Goal: Task Accomplishment & Management: Manage account settings

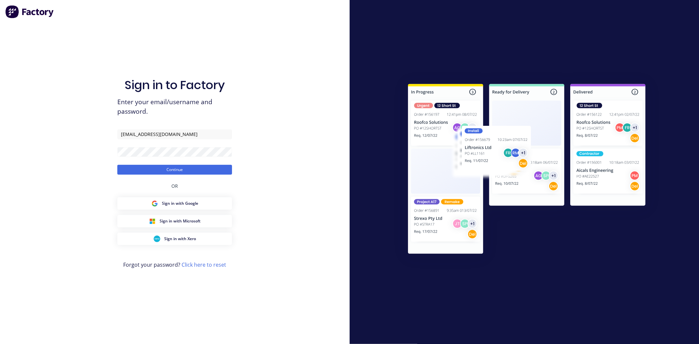
click at [289, 165] on div "Sign in to Factory Enter your email/username and password. [EMAIL_ADDRESS][DOMA…" at bounding box center [175, 172] width 350 height 344
click at [190, 170] on button "Continue" at bounding box center [174, 170] width 115 height 10
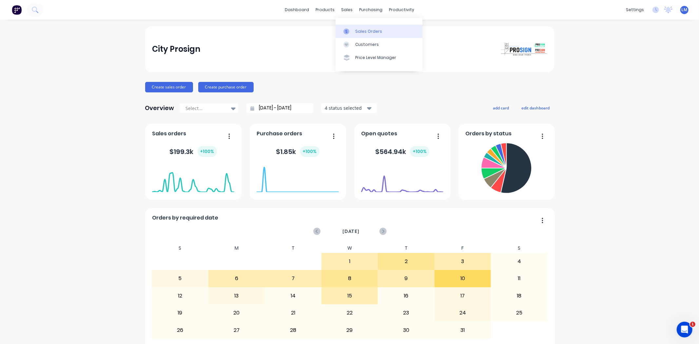
click at [363, 33] on div "Sales Orders" at bounding box center [368, 32] width 27 height 6
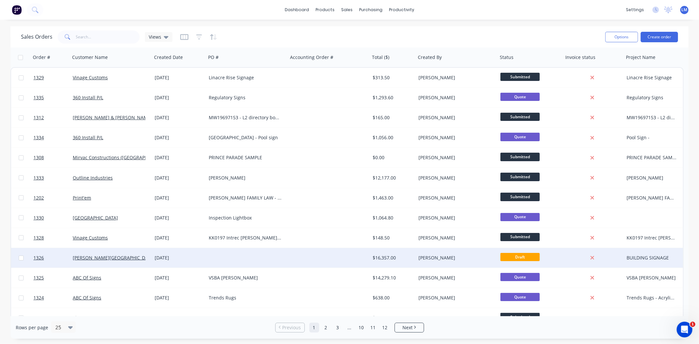
click at [213, 260] on div at bounding box center [247, 258] width 82 height 20
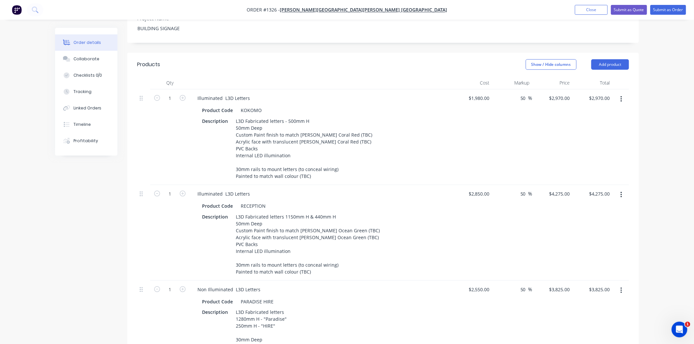
scroll to position [189, 0]
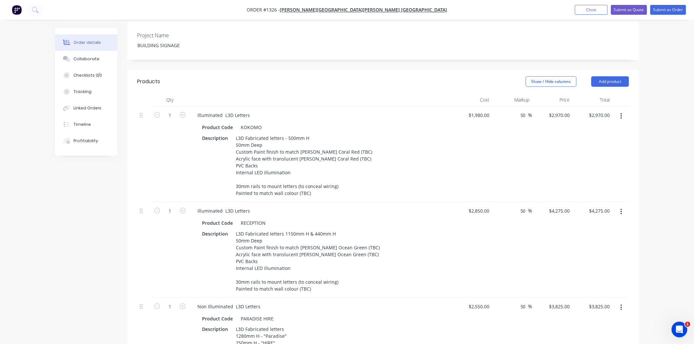
click at [621, 113] on icon "button" at bounding box center [620, 116] width 1 height 6
click at [603, 142] on div "Duplicate" at bounding box center [597, 147] width 50 height 10
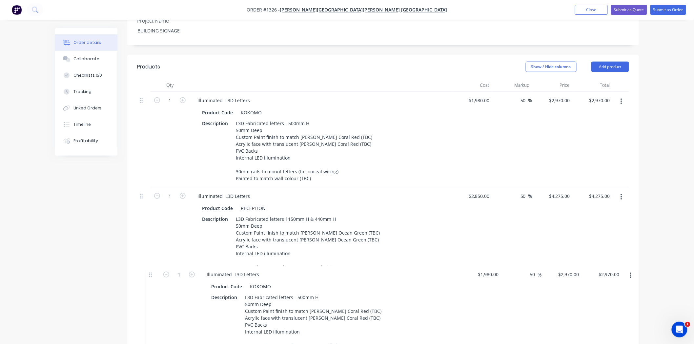
scroll to position [207, 0]
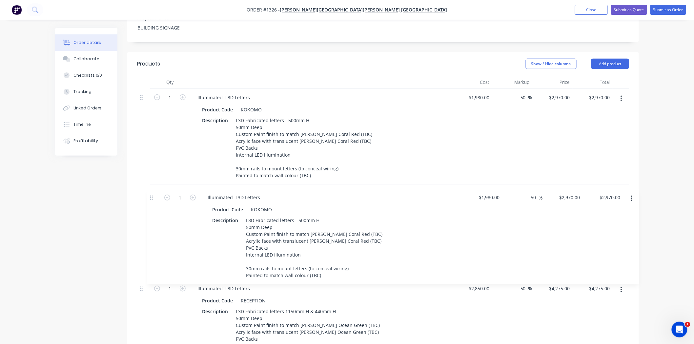
drag, startPoint x: 141, startPoint y: 202, endPoint x: 152, endPoint y: 196, distance: 13.1
click at [152, 196] on div "1 Illuminated L3D Letters Product Code KOKOMO Description L3D Fabricated letter…" at bounding box center [383, 313] width 492 height 448
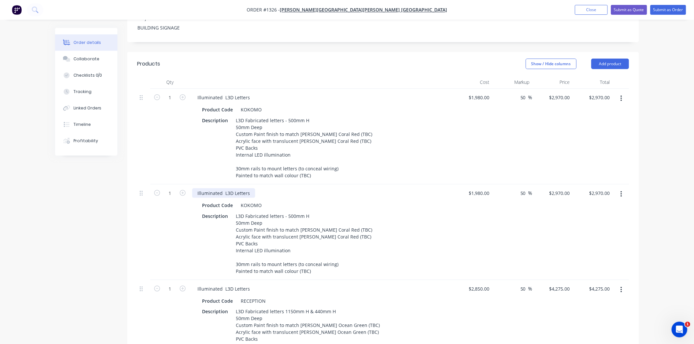
click at [221, 189] on div "Illuminated L3D Letters" at bounding box center [223, 194] width 63 height 10
click at [196, 189] on div "Illuminated L3D Letters" at bounding box center [223, 194] width 63 height 10
click at [266, 201] on div "Product Code KOKOMO" at bounding box center [319, 206] width 240 height 10
click at [265, 105] on div "Product Code KOKOMO" at bounding box center [319, 110] width 240 height 10
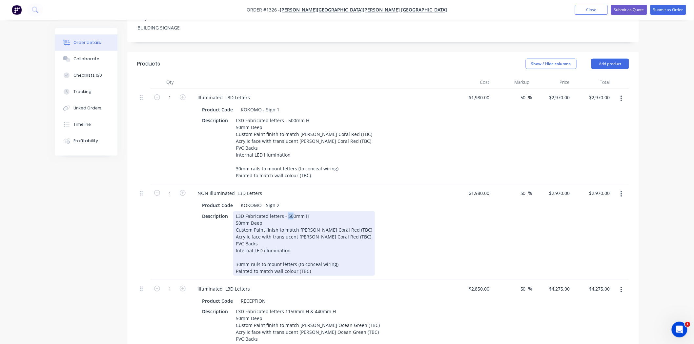
drag, startPoint x: 287, startPoint y: 196, endPoint x: 292, endPoint y: 196, distance: 5.2
click at [292, 211] on div "L3D Fabricated letters - 500mm H 50mm Deep Custom Paint finish to match [PERSON…" at bounding box center [304, 243] width 142 height 65
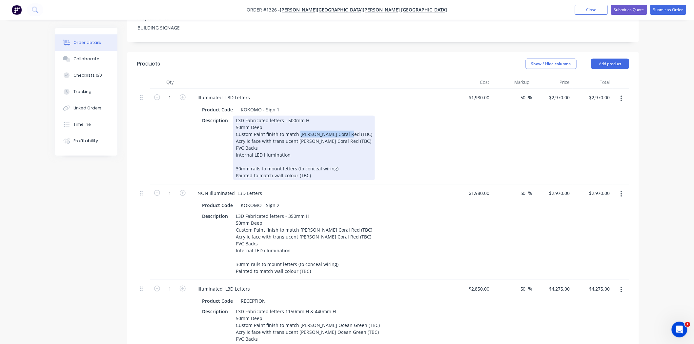
drag, startPoint x: 298, startPoint y: 113, endPoint x: 349, endPoint y: 117, distance: 50.7
click at [349, 117] on div "Description L3D Fabricated letters - 500mm H 50mm Deep Custom Paint finish to m…" at bounding box center [319, 148] width 240 height 65
click at [298, 116] on div "L3D Fabricated letters - 500mm H 50mm Deep Custom Paint finish to match PMS 645…" at bounding box center [303, 148] width 141 height 65
drag, startPoint x: 297, startPoint y: 116, endPoint x: 354, endPoint y: 113, distance: 56.8
click at [354, 116] on div "Description L3D Fabricated letters - 500mm H 50mm Deep Custom Paint finish to m…" at bounding box center [319, 148] width 240 height 65
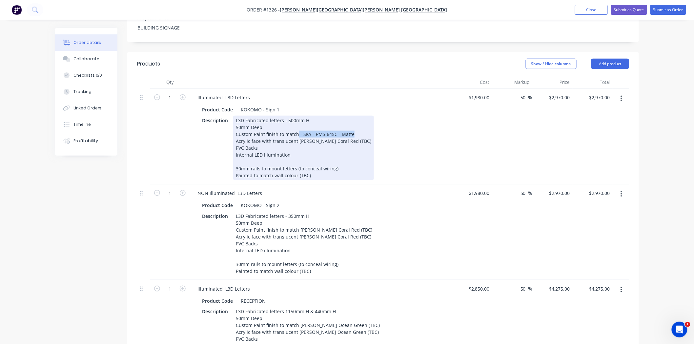
copy div "- SKY - PMS 645C - Matte"
drag, startPoint x: 345, startPoint y: 122, endPoint x: 368, endPoint y: 122, distance: 22.6
click at [368, 122] on div "Description L3D Fabricated letters - 500mm H 50mm Deep Custom Paint finish to m…" at bounding box center [319, 148] width 240 height 65
drag, startPoint x: 295, startPoint y: 137, endPoint x: 233, endPoint y: 138, distance: 61.6
click at [233, 138] on div "L3D Fabricated letters - 500mm H 50mm Deep Custom Paint finish to match - SKY -…" at bounding box center [295, 148] width 124 height 65
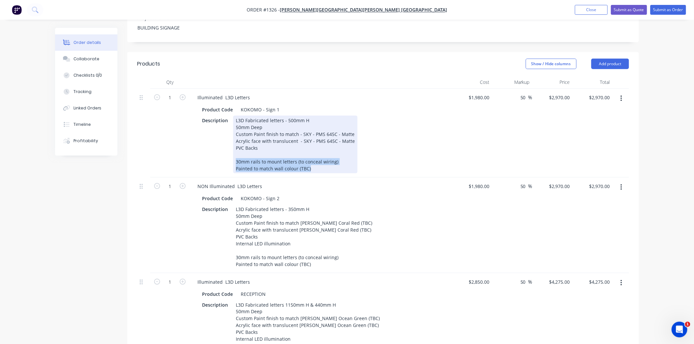
drag, startPoint x: 235, startPoint y: 141, endPoint x: 343, endPoint y: 156, distance: 108.6
click at [343, 156] on div "Illuminated L3D Letters Product Code KOKOMO - Sign 1 Description L3D Fabricated…" at bounding box center [320, 133] width 262 height 89
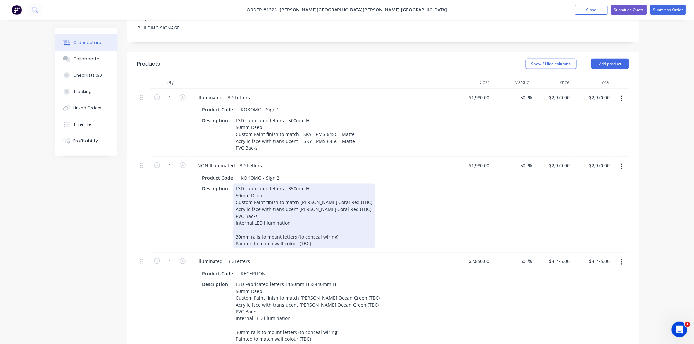
click at [406, 184] on div "Description L3D Fabricated letters - 350mm H 50mm Deep Custom Paint finish to m…" at bounding box center [319, 216] width 240 height 65
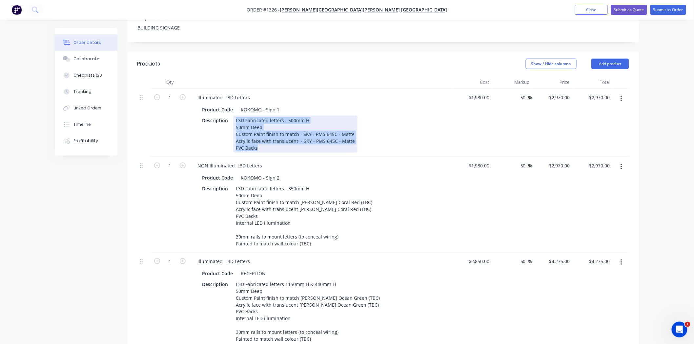
drag, startPoint x: 233, startPoint y: 101, endPoint x: 272, endPoint y: 132, distance: 50.1
click at [272, 132] on div "L3D Fabricated letters - 500mm H 50mm Deep Custom Paint finish to match - SKY -…" at bounding box center [295, 134] width 124 height 37
copy div "L3D Fabricated letters - 500mm H 50mm Deep Custom Paint finish to match - SKY -…"
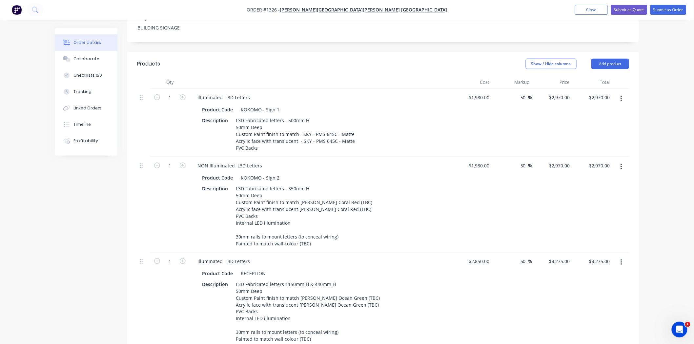
click at [315, 161] on div "NON Illuminated L3D Letters" at bounding box center [320, 166] width 257 height 10
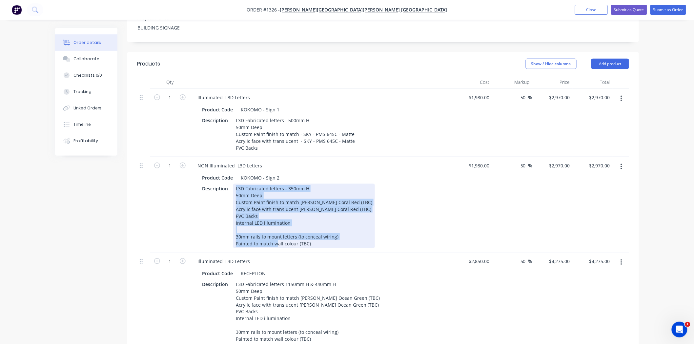
drag, startPoint x: 234, startPoint y: 169, endPoint x: 313, endPoint y: 228, distance: 98.6
click at [313, 228] on div "L3D Fabricated letters - 350mm H 50mm Deep Custom Paint finish to match [PERSON…" at bounding box center [304, 216] width 142 height 65
copy div "L3D Fabricated letters - 350mm H 50mm Deep Custom Paint finish to match [PERSON…"
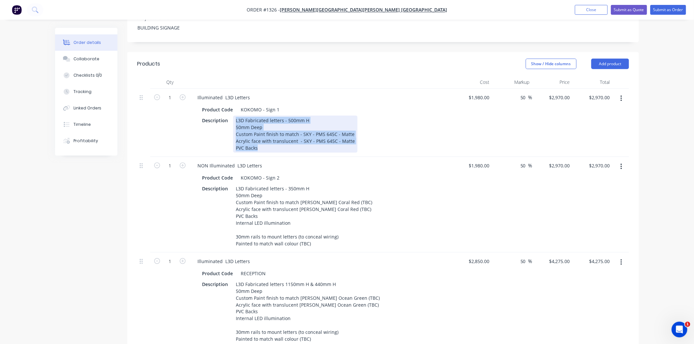
drag, startPoint x: 235, startPoint y: 101, endPoint x: 280, endPoint y: 131, distance: 54.4
click at [280, 131] on div "L3D Fabricated letters - 500mm H 50mm Deep Custom Paint finish to match - SKY -…" at bounding box center [295, 134] width 124 height 37
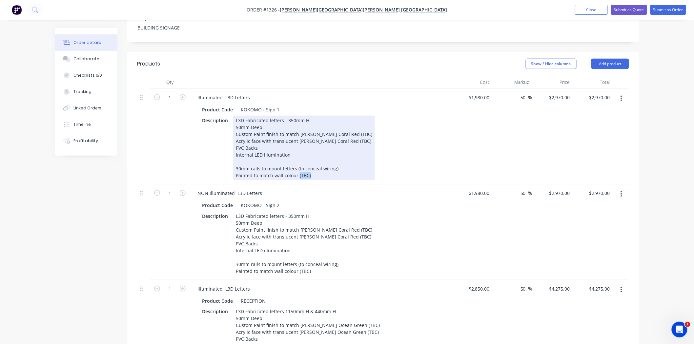
drag, startPoint x: 297, startPoint y: 156, endPoint x: 326, endPoint y: 158, distance: 29.2
click at [326, 172] on div "Painted to match wall colour (TBC)" at bounding box center [304, 175] width 136 height 7
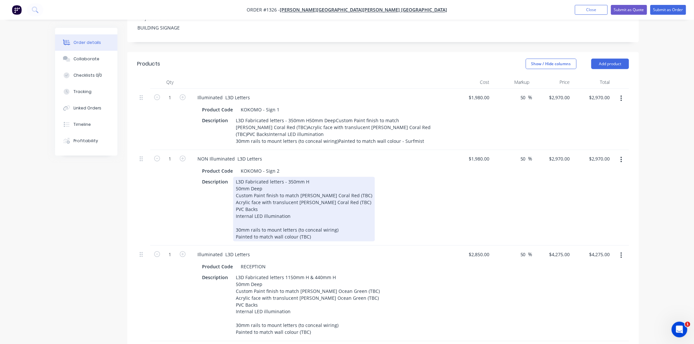
click at [390, 214] on div "Description L3D Fabricated letters - 350mm H 50mm Deep Custom Paint finish to m…" at bounding box center [319, 209] width 240 height 65
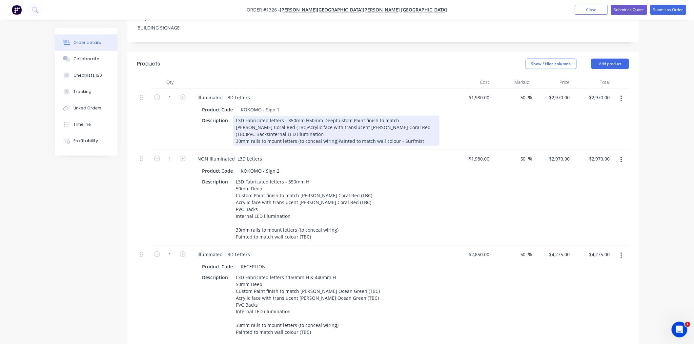
click at [307, 116] on div "L3D Fabricated letters - 350mm H50mm DeepCustom Paint finish to match [PERSON_N…" at bounding box center [336, 131] width 206 height 30
click at [261, 116] on div "L3D Fabricated letters - 350mm H 50mm DeepCustom Paint finish to match [PERSON_…" at bounding box center [336, 131] width 206 height 30
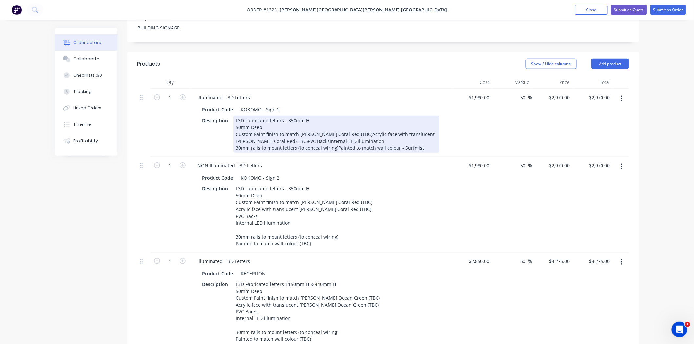
click at [344, 116] on div "L3D Fabricated letters - 350mm H 50mm Deep Custom Paint finish to match [PERSON…" at bounding box center [336, 134] width 206 height 37
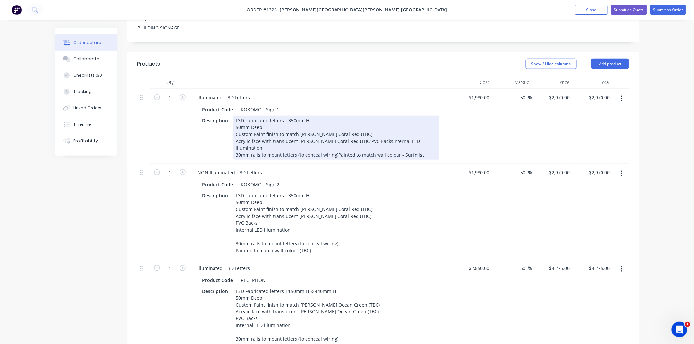
click at [363, 121] on div "L3D Fabricated letters - 350mm H 50mm Deep Custom Paint finish to match [PERSON…" at bounding box center [336, 138] width 206 height 44
click at [335, 134] on div "L3D Fabricated letters - 350mm H 50mm Deep Custom Paint finish to match [PERSON…" at bounding box center [329, 138] width 193 height 44
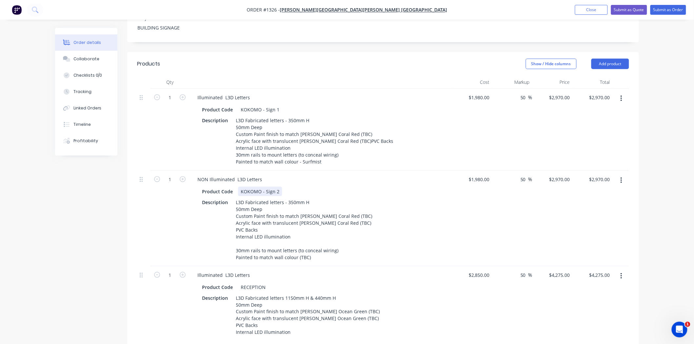
click at [361, 187] on div "Product Code KOKOMO - Sign 2" at bounding box center [319, 192] width 240 height 10
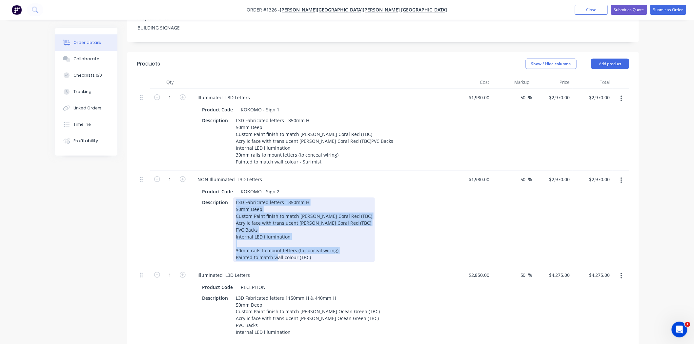
drag, startPoint x: 234, startPoint y: 184, endPoint x: 326, endPoint y: 244, distance: 109.3
click at [326, 244] on div "NON Illuminated L3D Letters Product Code KOKOMO - Sign 2 Description L3D Fabric…" at bounding box center [320, 219] width 262 height 96
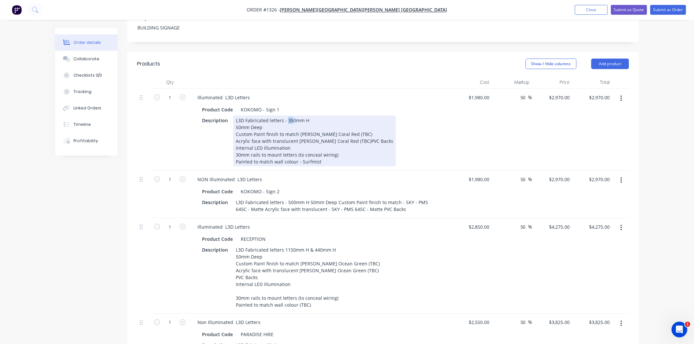
drag, startPoint x: 287, startPoint y: 102, endPoint x: 291, endPoint y: 102, distance: 3.9
click at [291, 116] on div "L3D Fabricated letters - 350mm H 50mm Deep Custom Paint finish to match [PERSON…" at bounding box center [314, 141] width 163 height 51
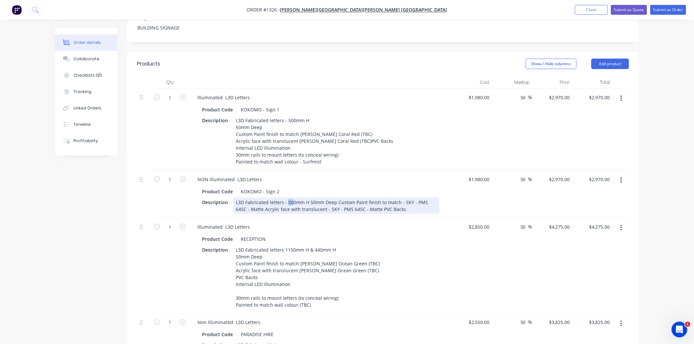
drag, startPoint x: 286, startPoint y: 181, endPoint x: 290, endPoint y: 181, distance: 4.3
click at [290, 198] on div "L3D Fabricated letters - 500mm H 50mm Deep Custom Paint finish to match - SKY -…" at bounding box center [336, 206] width 206 height 16
click at [335, 198] on div "L3D Fabricated letters - 350mm H 50mm Deep Custom Paint finish to match - SKY -…" at bounding box center [336, 206] width 206 height 16
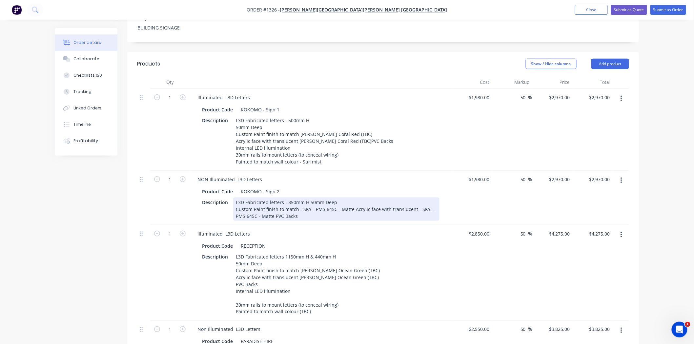
click at [351, 198] on div "L3D Fabricated letters - 350mm H 50mm Deep Custom Paint finish to match - SKY -…" at bounding box center [336, 209] width 206 height 23
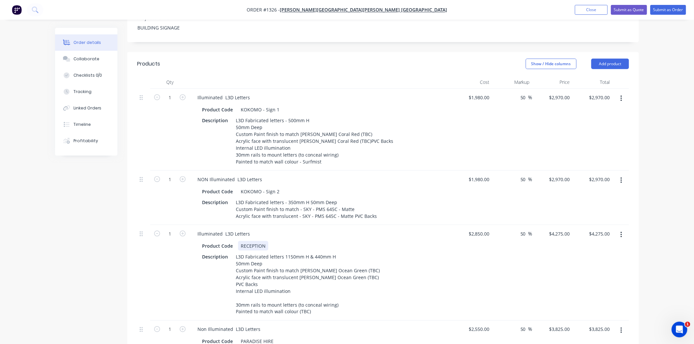
click at [360, 241] on div "Product Code RECEPTION" at bounding box center [319, 246] width 240 height 10
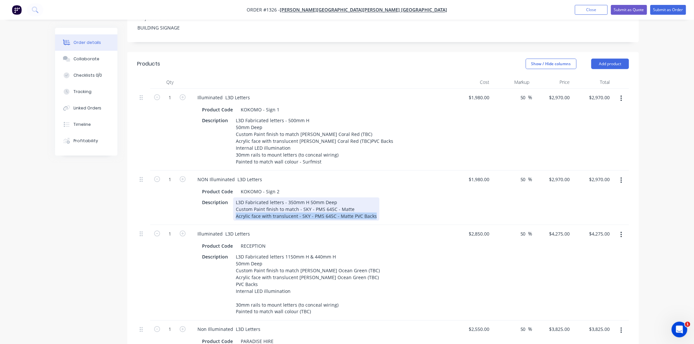
drag, startPoint x: 234, startPoint y: 199, endPoint x: 389, endPoint y: 198, distance: 154.8
click at [389, 198] on div "Description L3D Fabricated letters - 350mm H 50mm Deep Custom Paint finish to m…" at bounding box center [319, 209] width 240 height 23
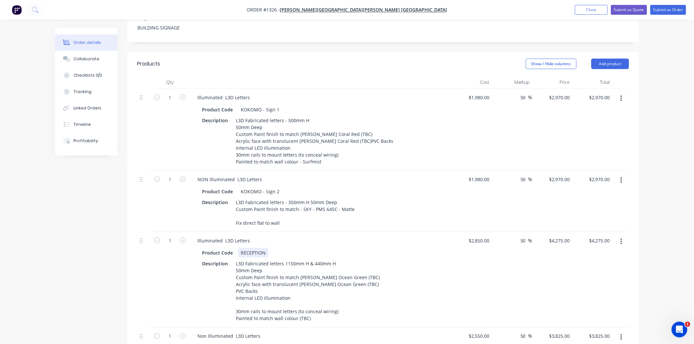
click at [413, 248] on div "Product Code RECEPTION" at bounding box center [319, 253] width 240 height 10
click at [618, 175] on button "button" at bounding box center [620, 181] width 15 height 12
click at [594, 206] on div "Duplicate" at bounding box center [597, 211] width 50 height 10
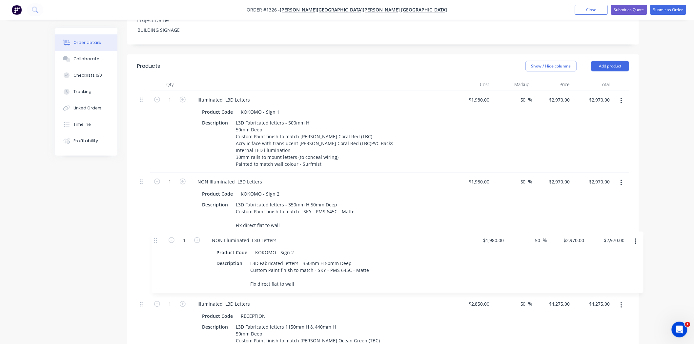
scroll to position [207, 0]
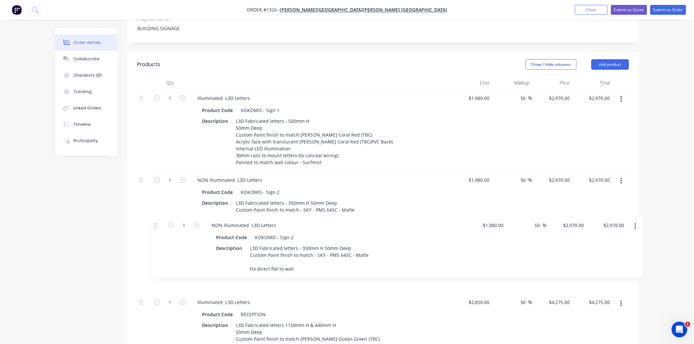
drag, startPoint x: 140, startPoint y: 104, endPoint x: 154, endPoint y: 221, distance: 117.9
click at [154, 221] on div "1 Illuminated L3D Letters Product Code KOKOMO - Sign 1 Description L3D Fabricat…" at bounding box center [383, 320] width 492 height 461
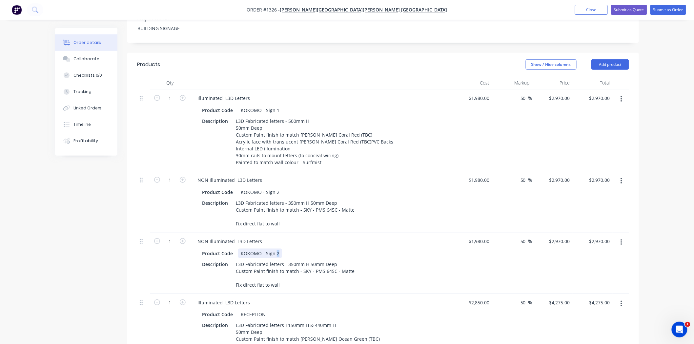
drag, startPoint x: 274, startPoint y: 235, endPoint x: 280, endPoint y: 234, distance: 6.3
click at [280, 249] on div "Product Code KOKOMO - Sign 2" at bounding box center [319, 254] width 240 height 10
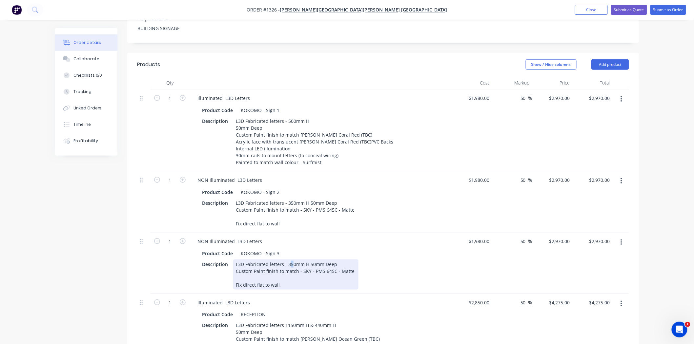
click at [290, 260] on div "L3D Fabricated letters - 350mm H 50mm Deep Custom Paint finish to match - SKY -…" at bounding box center [295, 275] width 125 height 30
click at [429, 260] on div "Description L3D Fabricated letters - 300mm H 50mm Deep Custom Paint finish to m…" at bounding box center [319, 275] width 240 height 30
drag, startPoint x: 297, startPoint y: 253, endPoint x: 352, endPoint y: 253, distance: 54.8
click at [352, 260] on div "L3D Fabricated letters - 300mm H 50mm Deep Custom Paint finish to match - SKY -…" at bounding box center [295, 275] width 125 height 30
copy div "- SKY - PMS 645C - Matte"
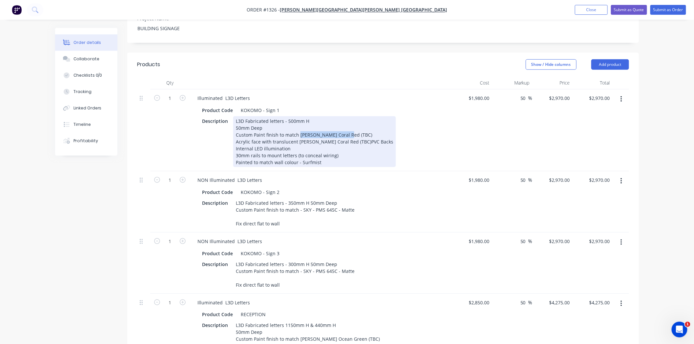
drag, startPoint x: 299, startPoint y: 115, endPoint x: 366, endPoint y: 115, distance: 67.5
click at [366, 116] on div "L3D Fabricated letters - 500mm H 50mm Deep Custom Paint finish to match [PERSON…" at bounding box center [314, 141] width 163 height 51
click at [341, 123] on div "L3D Fabricated letters - 500mm H 50mm Deep Custom Paint finish to match - SKY -…" at bounding box center [314, 141] width 163 height 51
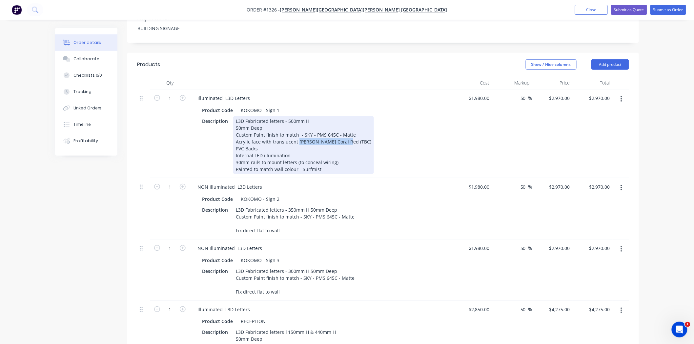
drag, startPoint x: 296, startPoint y: 122, endPoint x: 370, endPoint y: 122, distance: 74.8
click at [370, 122] on div "Description L3D Fabricated letters - 500mm H 50mm Deep Custom Paint finish to m…" at bounding box center [319, 145] width 240 height 58
click at [389, 139] on div "Description L3D Fabricated letters - 500mm H 50mm Deep Custom Paint finish to m…" at bounding box center [319, 145] width 240 height 58
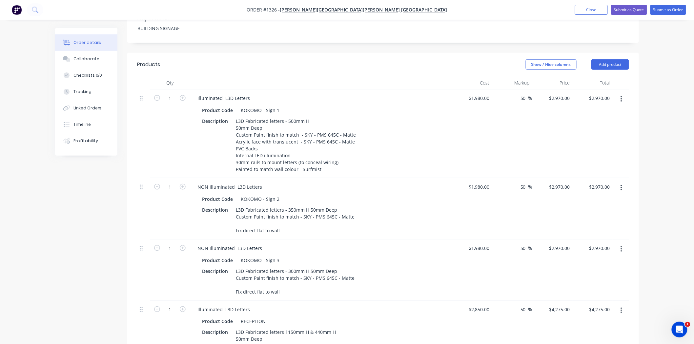
click at [384, 178] on div "NON Illuminated L3D Letters Product Code KOKOMO - Sign 2 Description L3D Fabric…" at bounding box center [320, 208] width 262 height 61
click at [481, 182] on input "1980" at bounding box center [485, 187] width 14 height 10
type input "$1,980.00"
click at [476, 244] on div "1980 $1,980.00" at bounding box center [479, 249] width 27 height 10
type input "900"
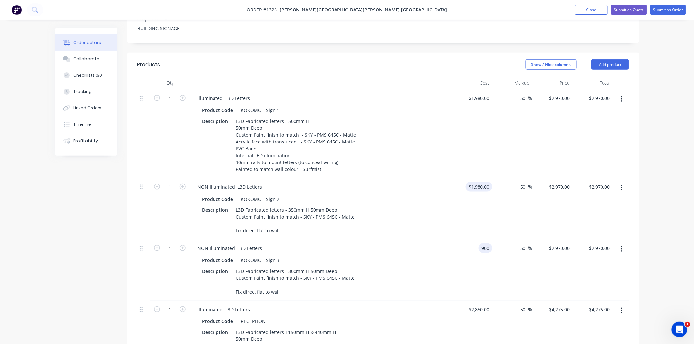
type input "1980"
type input "$900.00"
type input "$1,350.00"
click at [475, 178] on div "1980 $1,980.00" at bounding box center [472, 208] width 40 height 61
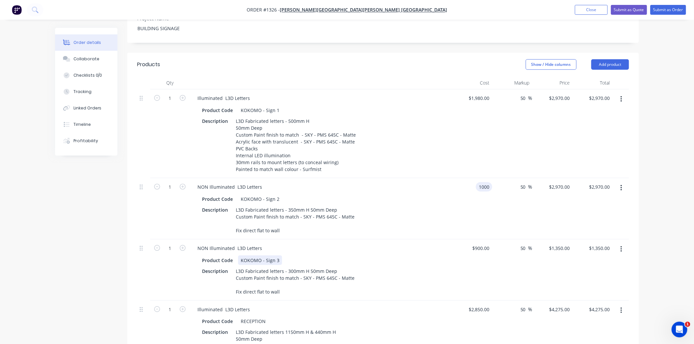
type input "$1,000.00"
type input "$1,500.00"
click at [441, 254] on div "Product Code KOKOMO - Sign 3 Description L3D Fabricated letters - 300mm H 50mm …" at bounding box center [320, 275] width 257 height 42
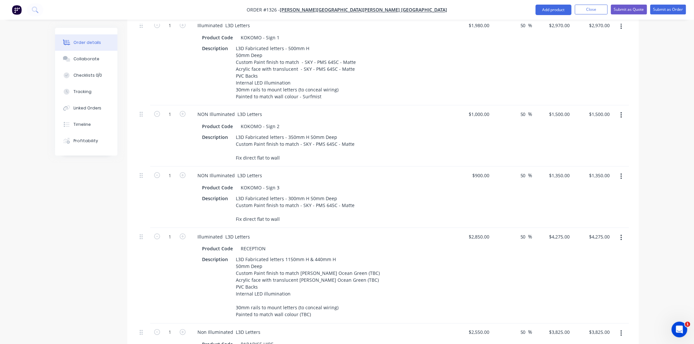
scroll to position [316, 0]
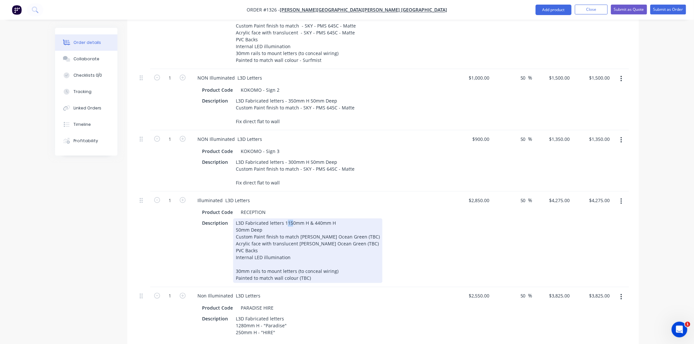
drag, startPoint x: 287, startPoint y: 203, endPoint x: 291, endPoint y: 203, distance: 3.9
click at [291, 219] on div "L3D Fabricated letters 1150mm H & 440mm H 50mm Deep Custom Paint finish to matc…" at bounding box center [307, 251] width 149 height 65
click at [319, 219] on div "L3D Fabricated letters 1000mm H & 440mm H 50mm Deep Custom Paint finish to matc…" at bounding box center [307, 251] width 149 height 65
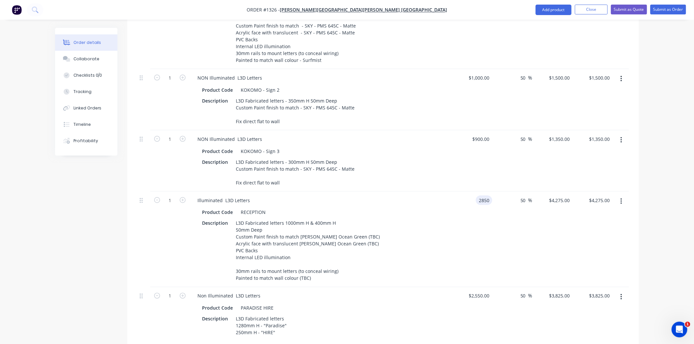
drag, startPoint x: 475, startPoint y: 181, endPoint x: 506, endPoint y: 181, distance: 30.8
click at [506, 192] on div "1 Illuminated L3D Letters Product Code RECEPTION Description L3D Fabricated let…" at bounding box center [383, 240] width 492 height 96
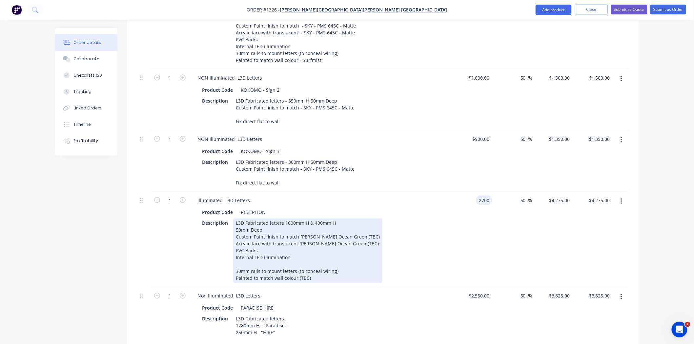
type input "$2,700.00"
type input "$4,050.00"
click at [441, 211] on div "Product Code RECEPTION Description L3D Fabricated letters 1000mm H & 400mm H 50…" at bounding box center [320, 245] width 257 height 77
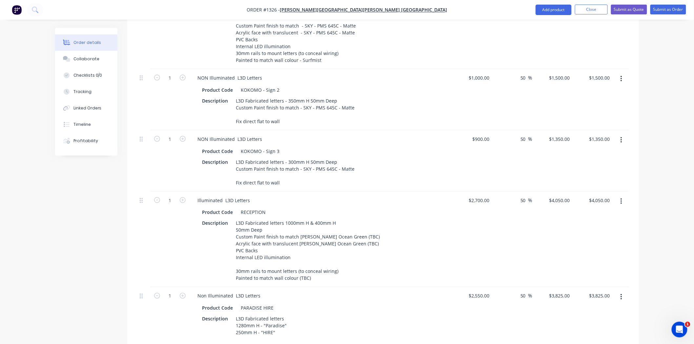
scroll to position [352, 0]
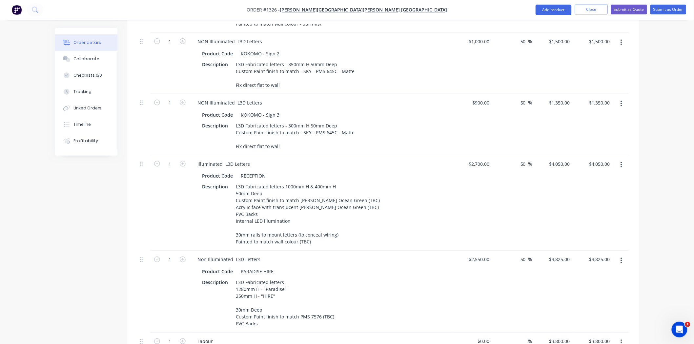
click at [143, 98] on div at bounding box center [144, 102] width 8 height 9
click at [620, 100] on icon "button" at bounding box center [621, 103] width 2 height 7
click at [598, 130] on div "Duplicate" at bounding box center [597, 135] width 50 height 10
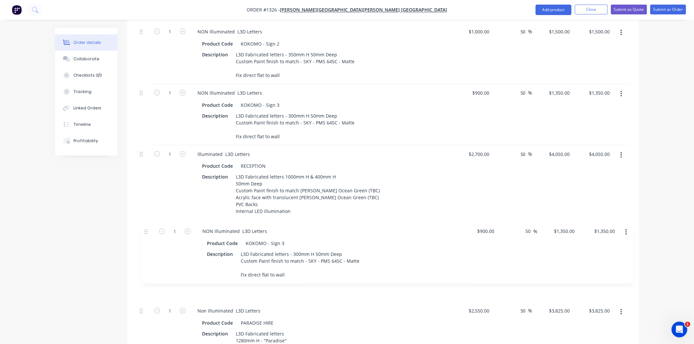
scroll to position [362, 0]
drag, startPoint x: 143, startPoint y: 119, endPoint x: 148, endPoint y: 229, distance: 110.6
click at [148, 229] on div "1 Illuminated L3D Letters Product Code KOKOMO - Sign 1 Description L3D Fabricat…" at bounding box center [383, 198] width 492 height 529
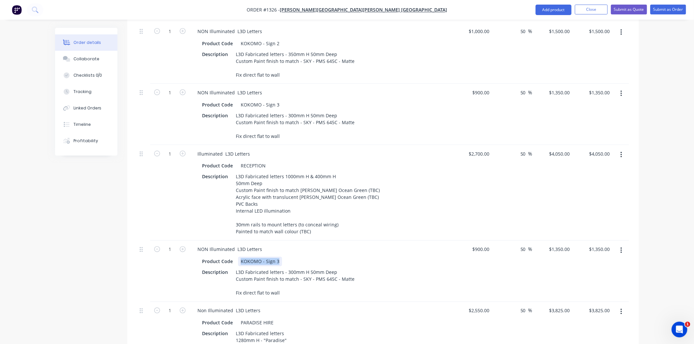
drag, startPoint x: 239, startPoint y: 243, endPoint x: 302, endPoint y: 243, distance: 62.6
click at [302, 257] on div "Product Code KOKOMO - Sign 3" at bounding box center [319, 262] width 240 height 10
click at [331, 302] on div "Non Illuminated L3D Letters Product Code PARADISE HIRE Description L3D Fabricat…" at bounding box center [320, 343] width 262 height 82
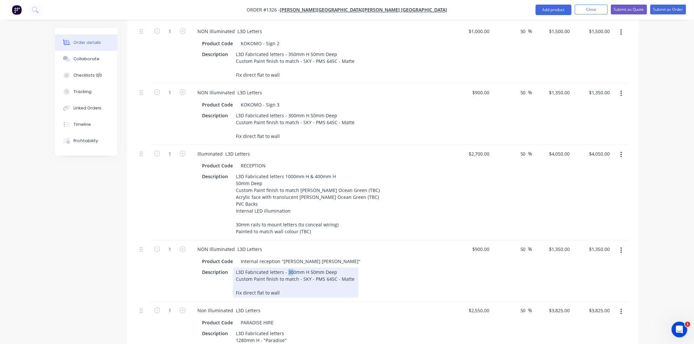
drag, startPoint x: 287, startPoint y: 252, endPoint x: 290, endPoint y: 252, distance: 3.7
click at [290, 268] on div "L3D Fabricated letters - 300mm H 50mm Deep Custom Paint finish to match - SKY -…" at bounding box center [295, 283] width 125 height 30
drag, startPoint x: 236, startPoint y: 260, endPoint x: 338, endPoint y: 262, distance: 102.0
click at [338, 268] on div "L3D Fabricated letters - 550mm H 50mm Deep Custom Paint finish to match - SKY -…" at bounding box center [295, 283] width 125 height 30
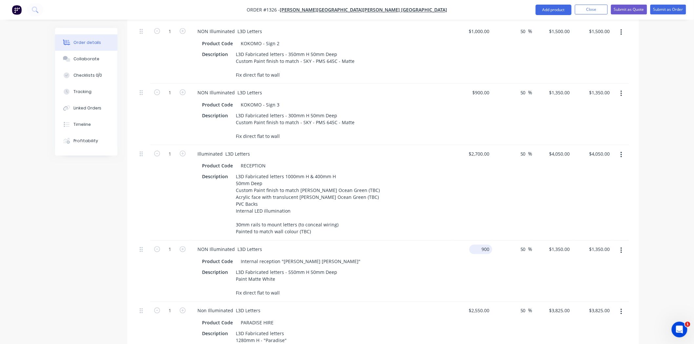
click at [476, 241] on div "900 $900.00" at bounding box center [472, 271] width 40 height 61
type input "$2,900.00"
type input "$4,350.00"
click at [399, 245] on div "NON Illuminated L3D Letters" at bounding box center [320, 250] width 257 height 10
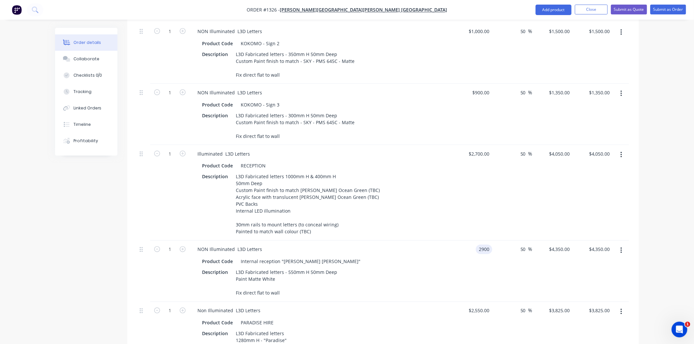
drag, startPoint x: 475, startPoint y: 231, endPoint x: 484, endPoint y: 231, distance: 8.5
click at [484, 245] on input "2900" at bounding box center [485, 250] width 14 height 10
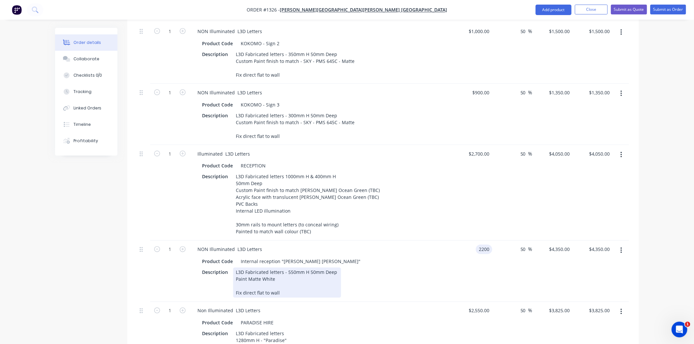
type input "$2,200.00"
type input "$3,300.00"
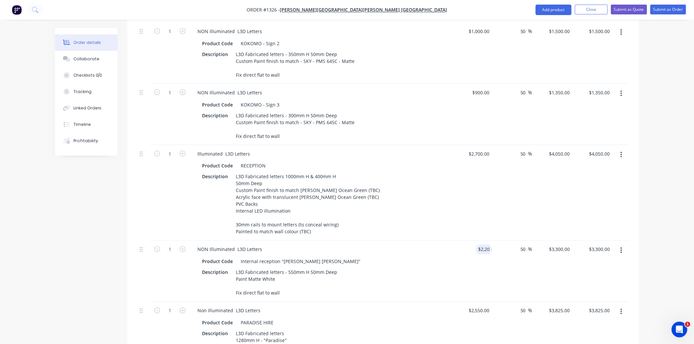
click at [392, 270] on div "Description L3D Fabricated letters - 550mm H 50mm Deep Paint Matte White Fix di…" at bounding box center [319, 283] width 240 height 30
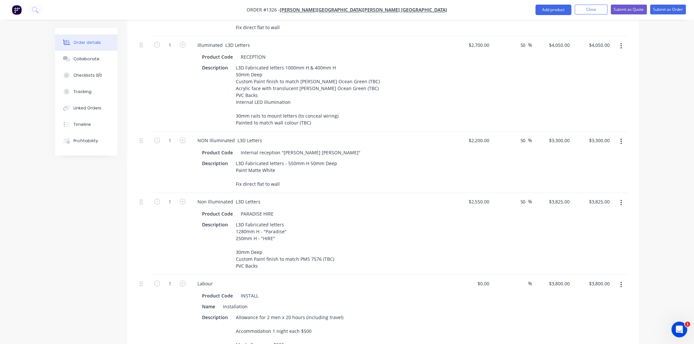
scroll to position [471, 0]
click at [622, 197] on button "button" at bounding box center [620, 203] width 15 height 12
click at [599, 229] on div "Duplicate" at bounding box center [597, 234] width 50 height 10
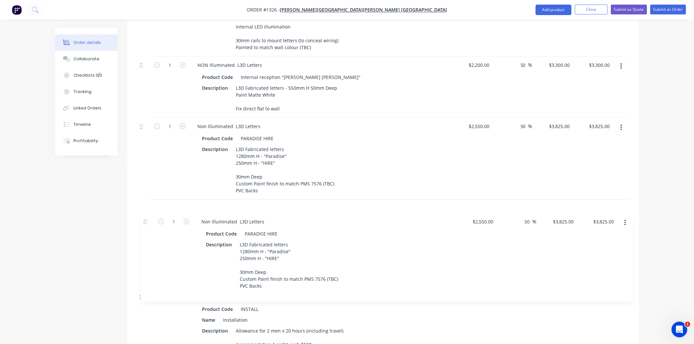
scroll to position [548, 0]
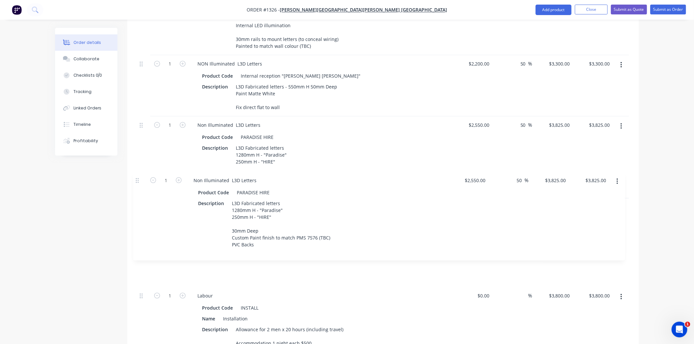
drag, startPoint x: 139, startPoint y: 277, endPoint x: 135, endPoint y: 176, distance: 100.7
click at [135, 176] on div "Qty Cost Markup Price Total 1 Illuminated L3D Letters Product Code KOKOMO - Sig…" at bounding box center [382, 61] width 511 height 653
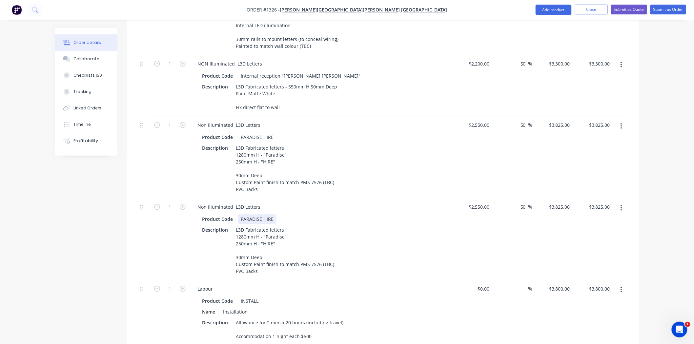
click at [238, 214] on div "PARADISE HIRE" at bounding box center [257, 219] width 38 height 10
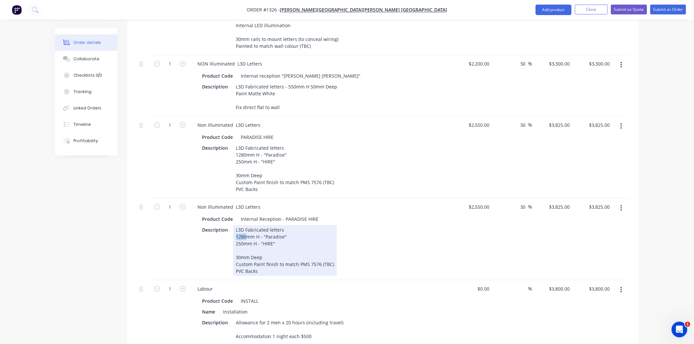
drag, startPoint x: 245, startPoint y: 225, endPoint x: 235, endPoint y: 224, distance: 9.8
click at [235, 225] on div "L3D Fabricated letters 1280mm H - "Paradise" 250mm H - "HIRE" 30mm Deep Custom …" at bounding box center [285, 250] width 104 height 51
drag, startPoint x: 242, startPoint y: 232, endPoint x: 231, endPoint y: 232, distance: 10.8
click at [231, 232] on div "Description L3D Fabricated letters 600mm H - "Paradise" 250mm H - "HIRE" 30mm D…" at bounding box center [319, 250] width 240 height 51
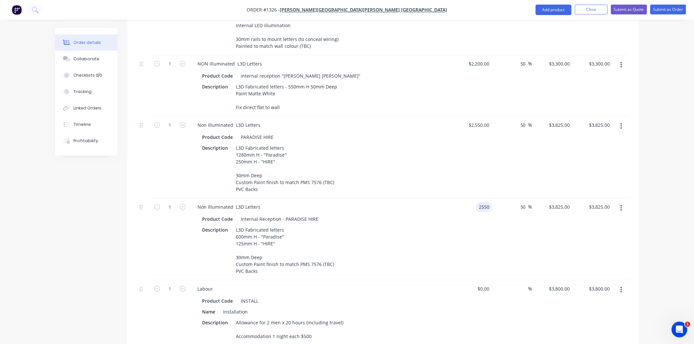
click at [475, 198] on div "2550 2550" at bounding box center [472, 239] width 40 height 82
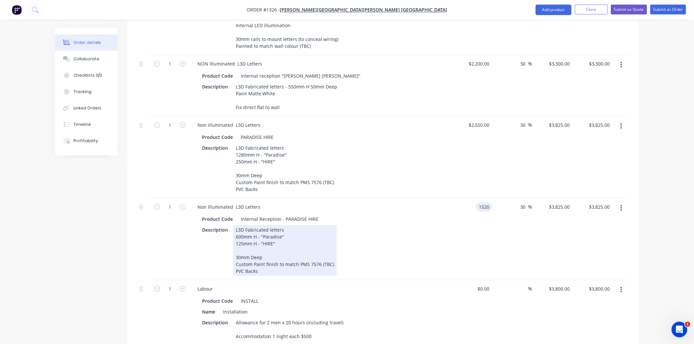
type input "$1,520.00"
type input "$2,280.00"
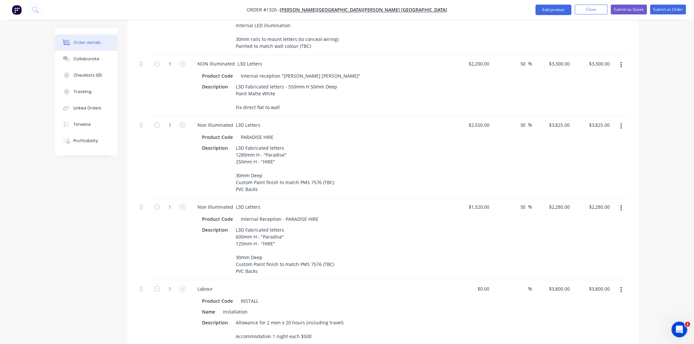
click at [427, 264] on div "Description L3D Fabricated letters 600mm H - "Paradise" 125mm H - "HIRE" 30mm D…" at bounding box center [319, 250] width 240 height 51
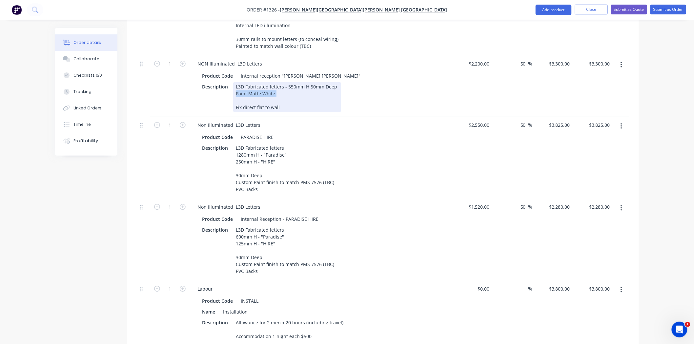
drag, startPoint x: 234, startPoint y: 75, endPoint x: 288, endPoint y: 75, distance: 53.4
click at [288, 82] on div "L3D Fabricated letters - 550mm H 50mm Deep Paint Matte White Fix direct flat to…" at bounding box center [287, 97] width 108 height 30
copy div "Paint [PERSON_NAME]"
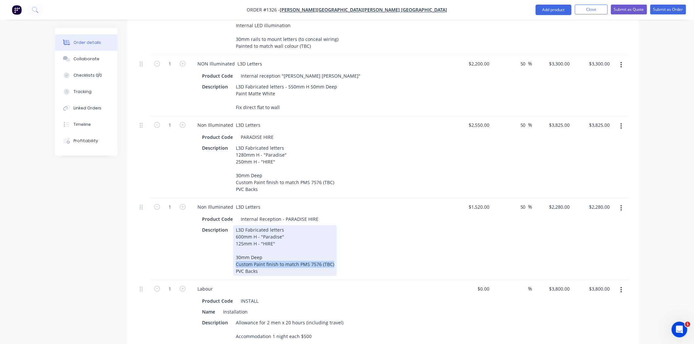
drag, startPoint x: 236, startPoint y: 253, endPoint x: 343, endPoint y: 252, distance: 106.9
click at [343, 252] on div "Description L3D Fabricated letters 600mm H - "Paradise" 125mm H - "HIRE" 30mm D…" at bounding box center [319, 250] width 240 height 51
click at [349, 253] on div "Description L3D Fabricated letters 600mm H - "Paradise" 125mm H - "HIRE" 30mm D…" at bounding box center [319, 250] width 240 height 51
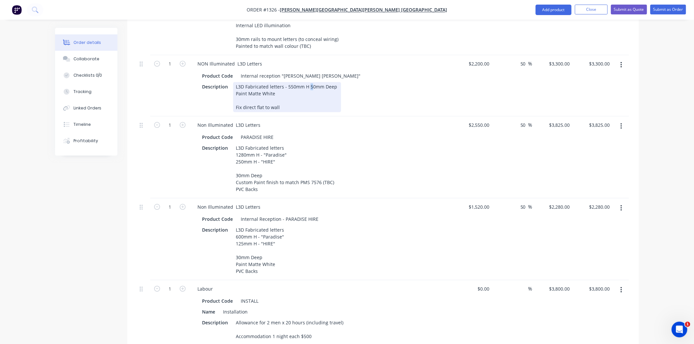
click at [311, 82] on div "L3D Fabricated letters - 550mm H 50mm Deep Paint Matte White Fix direct flat to…" at bounding box center [287, 97] width 108 height 30
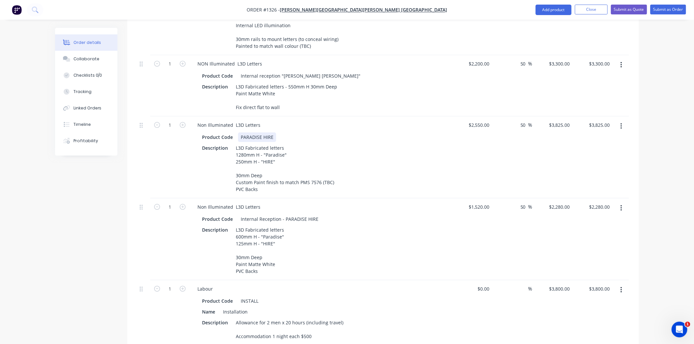
click at [347, 132] on div "Product Code PARADISE HIRE" at bounding box center [319, 137] width 240 height 10
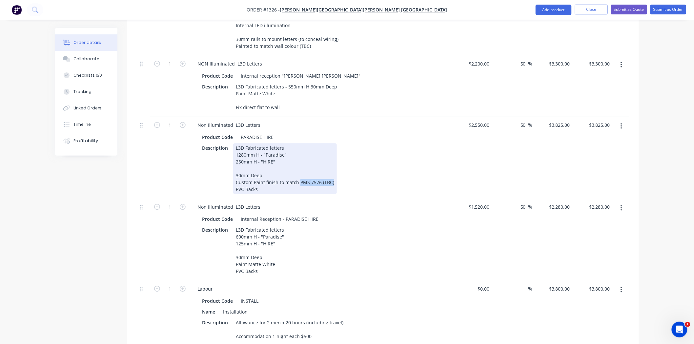
drag, startPoint x: 298, startPoint y: 163, endPoint x: 359, endPoint y: 165, distance: 61.0
click at [359, 165] on div "Description L3D Fabricated letters 1280mm H - "Paradise" 250mm H - "HIRE" 30mm …" at bounding box center [319, 168] width 240 height 51
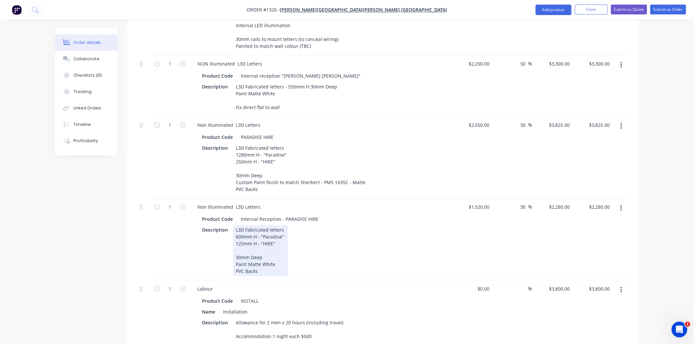
click at [372, 225] on div "Description L3D Fabricated letters 600mm H - "Paradise" 125mm H - "HIRE" 30mm D…" at bounding box center [319, 250] width 240 height 51
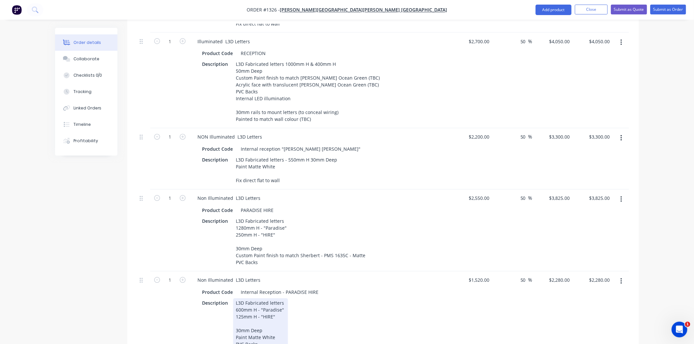
scroll to position [439, 0]
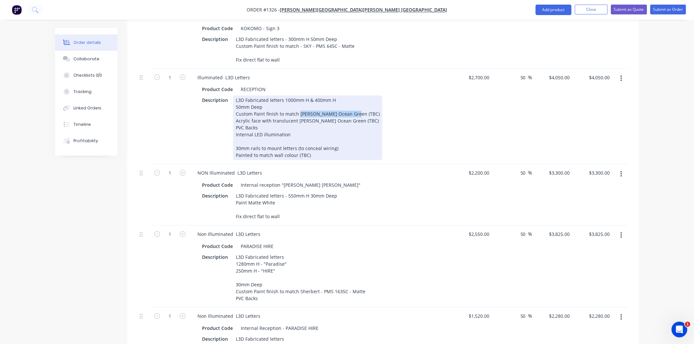
drag, startPoint x: 304, startPoint y: 95, endPoint x: 376, endPoint y: 93, distance: 72.5
click at [376, 96] on div "Description L3D Fabricated letters 1000mm H & 400mm H 50mm Deep Custom Paint fi…" at bounding box center [319, 128] width 240 height 65
click at [299, 96] on div "L3D Fabricated letters 1000mm H & 400mm H 50mm Deep Custom Paint finish to matc…" at bounding box center [307, 128] width 148 height 65
drag, startPoint x: 299, startPoint y: 95, endPoint x: 348, endPoint y: 93, distance: 48.6
click at [348, 96] on div "L3D Fabricated letters 1000mm H & 400mm H 50mm Deep Custom Paint finish to matc…" at bounding box center [307, 128] width 148 height 65
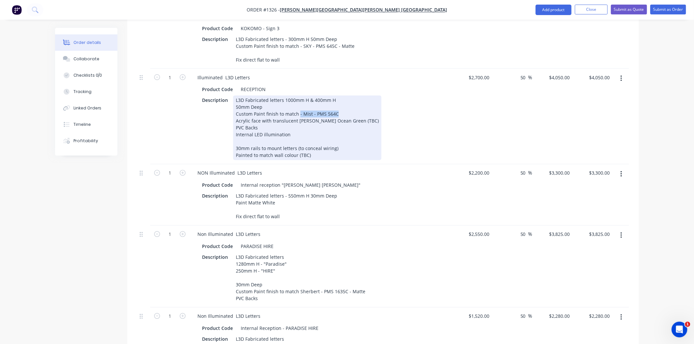
copy div "- Mist - PMS 564C"
drag, startPoint x: 306, startPoint y: 101, endPoint x: 380, endPoint y: 101, distance: 73.8
click at [380, 101] on div "Description L3D Fabricated letters 1000mm H & 400mm H 50mm Deep Custom Paint fi…" at bounding box center [319, 128] width 240 height 65
click at [294, 102] on div "L3D Fabricated letters 1000mm H & 400mm H 50mm Deep Custom Paint finish to matc…" at bounding box center [287, 128] width 108 height 65
click at [379, 120] on div "Description L3D Fabricated letters 1000mm H & 400mm H 50mm Deep Custom Paint fi…" at bounding box center [319, 128] width 240 height 65
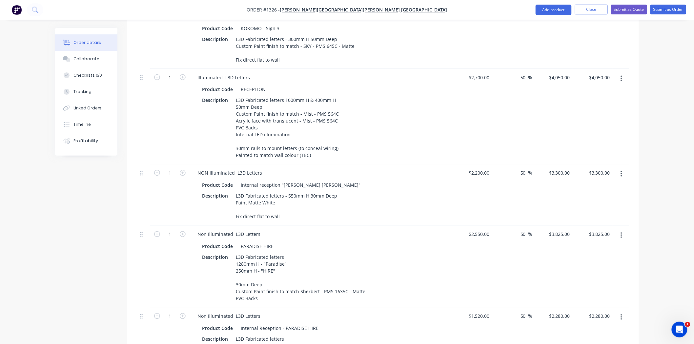
click at [380, 123] on div "Description L3D Fabricated letters 1000mm H & 400mm H 50mm Deep Custom Paint fi…" at bounding box center [319, 128] width 240 height 65
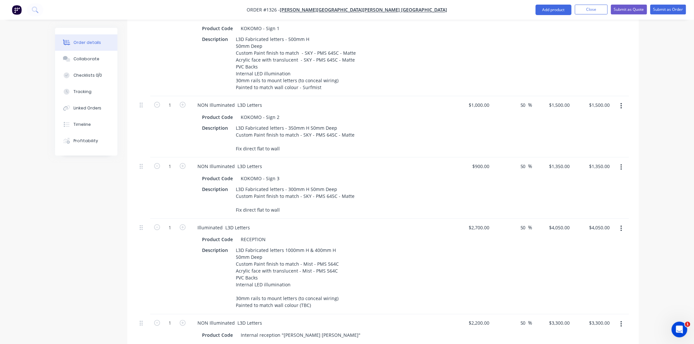
scroll to position [257, 0]
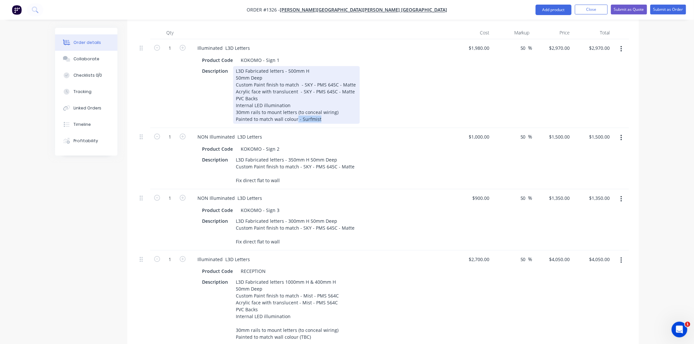
drag, startPoint x: 296, startPoint y: 102, endPoint x: 327, endPoint y: 103, distance: 30.5
click at [327, 103] on div "L3D Fabricated letters - 500mm H 50mm Deep Custom Paint finish to match - SKY -…" at bounding box center [296, 95] width 127 height 58
copy div "- Surfmist"
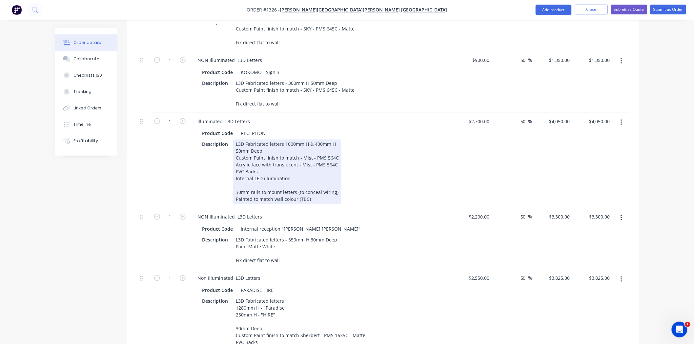
scroll to position [402, 0]
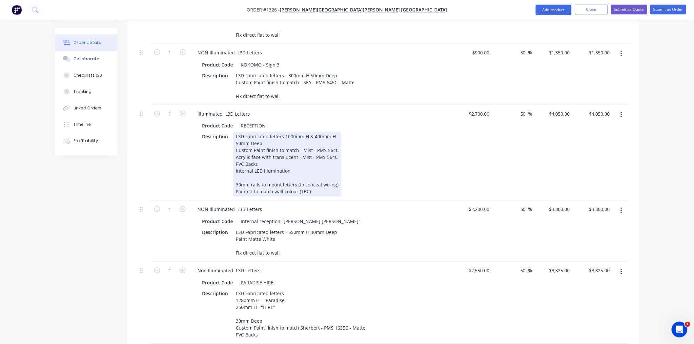
click at [282, 172] on div "L3D Fabricated letters 1000mm H & 400mm H 50mm Deep Custom Paint finish to matc…" at bounding box center [287, 164] width 108 height 65
drag, startPoint x: 283, startPoint y: 173, endPoint x: 332, endPoint y: 172, distance: 49.8
click at [332, 172] on div "L3D Fabricated letters 1000mm H & 400mm H 50mm Deep Custom Paint finish to matc…" at bounding box center [287, 164] width 108 height 65
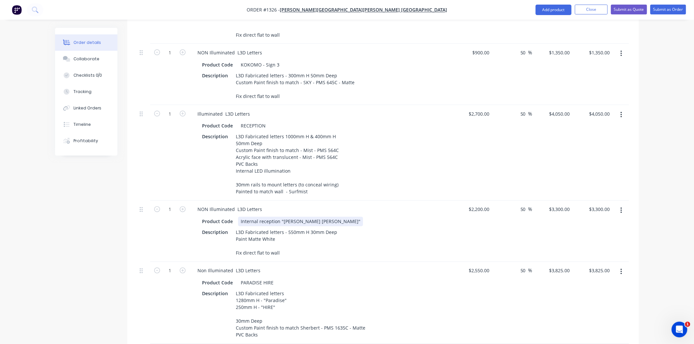
click at [387, 217] on div "Product Code Internal reception "[PERSON_NAME] [PERSON_NAME]"" at bounding box center [319, 222] width 240 height 10
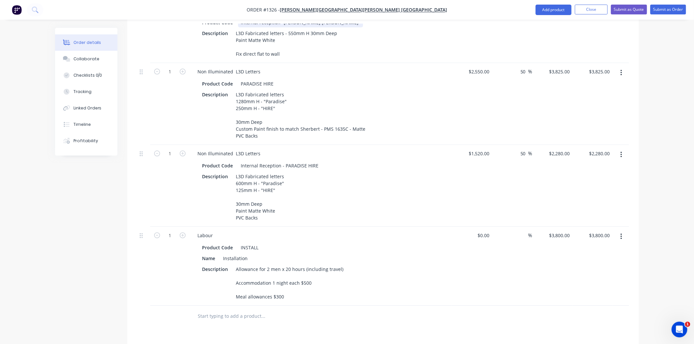
scroll to position [585, 0]
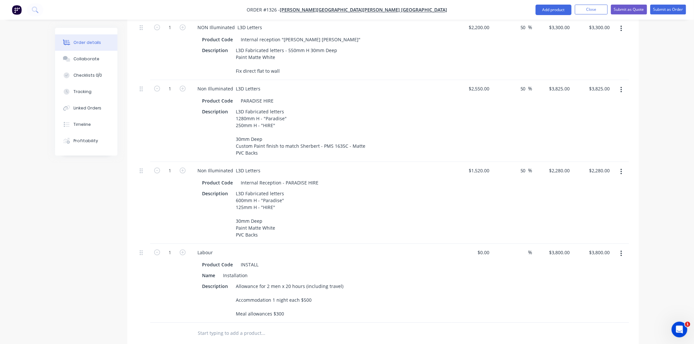
click at [622, 168] on icon "button" at bounding box center [621, 171] width 2 height 7
click at [592, 197] on div "Duplicate" at bounding box center [597, 202] width 50 height 10
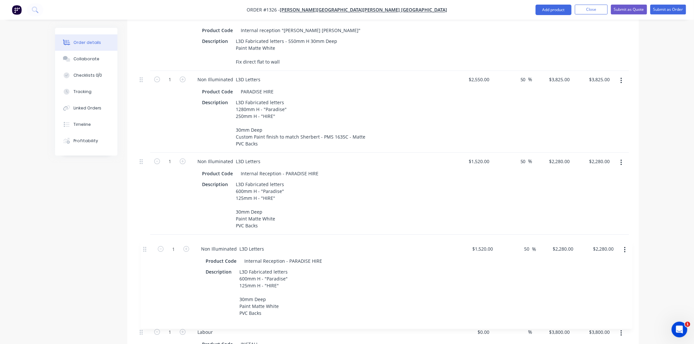
scroll to position [597, 0]
drag, startPoint x: 142, startPoint y: 328, endPoint x: 146, endPoint y: 241, distance: 87.0
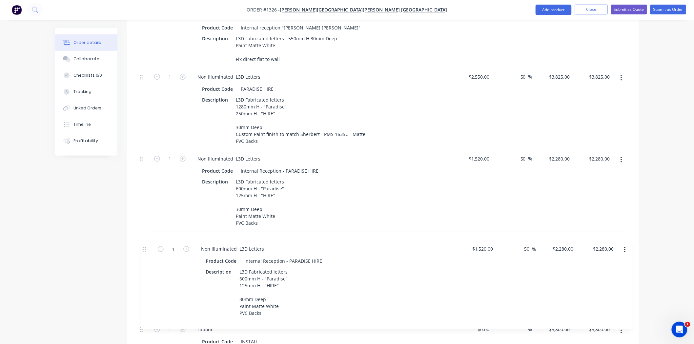
click at [146, 241] on div "1 Illuminated L3D Letters Product Code KOKOMO - Sign 1 Description L3D Fabricat…" at bounding box center [383, 50] width 492 height 700
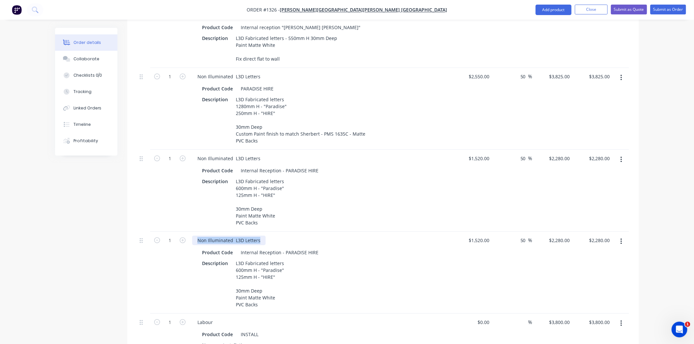
drag, startPoint x: 240, startPoint y: 235, endPoint x: 273, endPoint y: 235, distance: 32.8
click at [273, 236] on div "Non Illuminated L3D Letters" at bounding box center [320, 241] width 257 height 10
click at [255, 248] on div "Internal Reception - PARADISE HIRE" at bounding box center [279, 253] width 83 height 10
drag, startPoint x: 238, startPoint y: 247, endPoint x: 281, endPoint y: 246, distance: 43.6
click at [281, 248] on div "Internal Reception - PARADISE HIRE" at bounding box center [279, 253] width 83 height 10
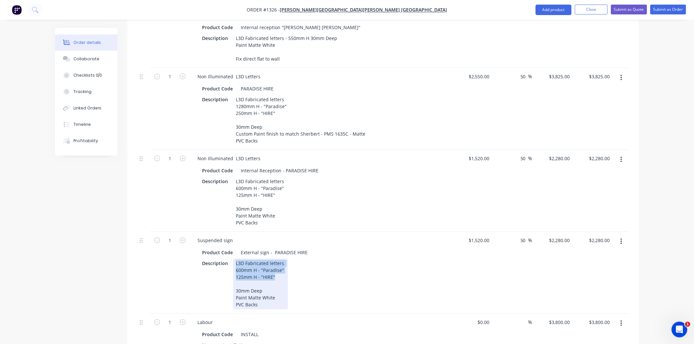
drag, startPoint x: 235, startPoint y: 257, endPoint x: 282, endPoint y: 273, distance: 49.9
click at [282, 273] on div "L3D Fabricated letters 600mm H - "Paradise" 125mm H - "HIRE" 30mm Deep Paint Ma…" at bounding box center [260, 284] width 55 height 51
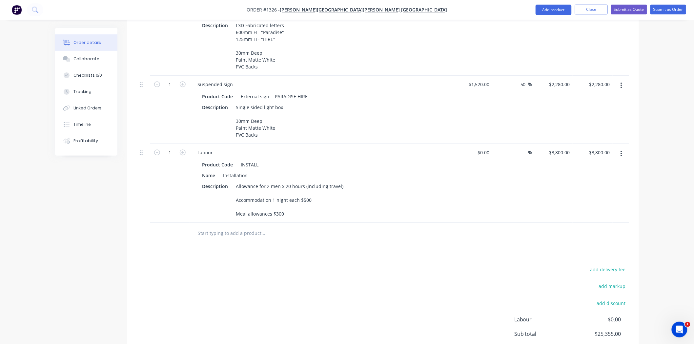
scroll to position [676, 0]
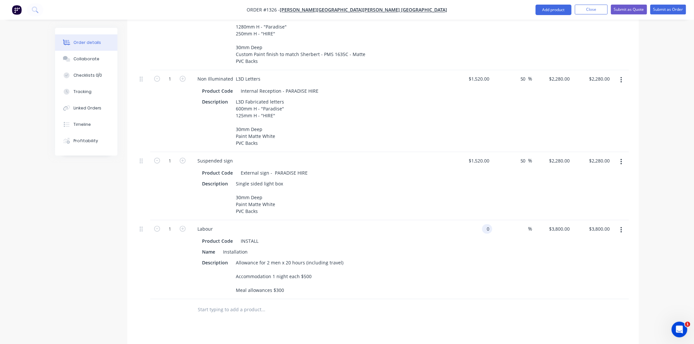
drag, startPoint x: 480, startPoint y: 231, endPoint x: 494, endPoint y: 231, distance: 14.1
click at [494, 231] on div "1 Labour Product Code INSTALL Name Installation Description Allowance for 2 men…" at bounding box center [383, 259] width 492 height 79
type input "$5,500.00"
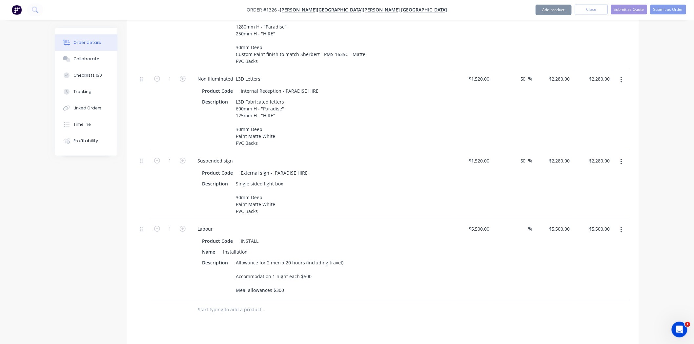
click at [476, 267] on div "$5,500.00 $5,500.00" at bounding box center [472, 259] width 40 height 79
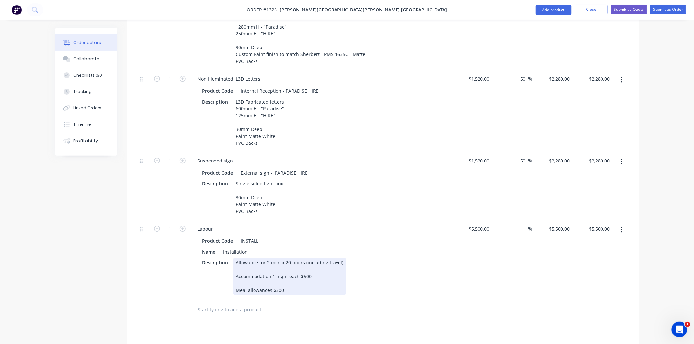
click at [343, 288] on div "Description Allowance for 2 men x 20 hours (including travel) Accommodation 1 n…" at bounding box center [319, 276] width 240 height 37
drag, startPoint x: 233, startPoint y: 280, endPoint x: 319, endPoint y: 279, distance: 85.2
click at [319, 279] on div "Allowance for 2 men x 20 hours (including travel) Accommodation 1 night each $5…" at bounding box center [289, 276] width 113 height 37
click at [312, 279] on div "Allowance for 2 men x 20 hours (including travel) Meal allowances $300" at bounding box center [289, 269] width 113 height 23
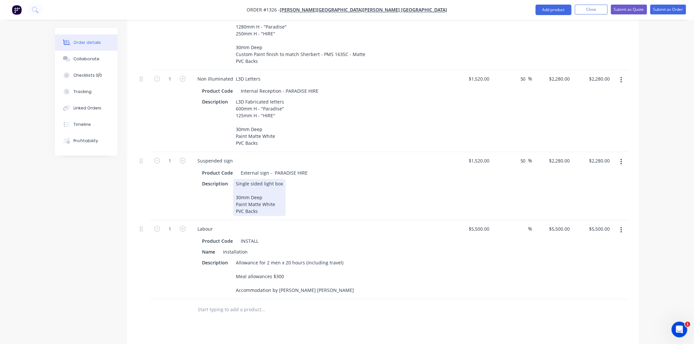
drag, startPoint x: 234, startPoint y: 188, endPoint x: 283, endPoint y: 211, distance: 54.1
click at [283, 211] on div "Description Single sided light box 30mm Deep Paint Matte White PVC Backs" at bounding box center [319, 197] width 240 height 37
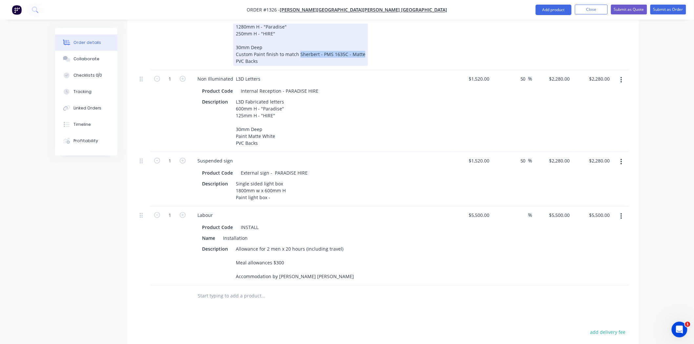
drag, startPoint x: 298, startPoint y: 33, endPoint x: 369, endPoint y: 37, distance: 70.3
click at [369, 37] on div "Description L3D Fabricated letters 1280mm H - "Paradise" 250mm H - "HIRE" 30mm …" at bounding box center [319, 40] width 240 height 51
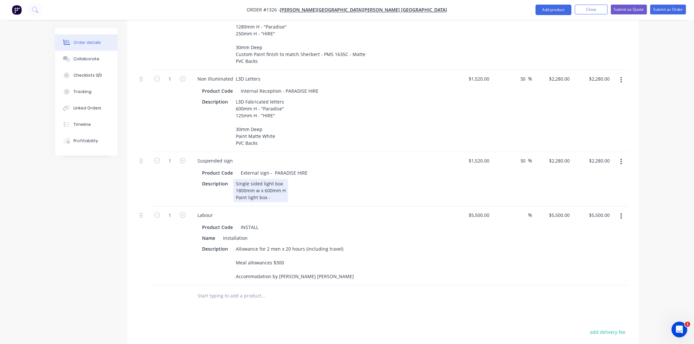
click at [276, 192] on div "Single sided light box 1800mm w x 600mm H Paint light box -" at bounding box center [260, 190] width 55 height 23
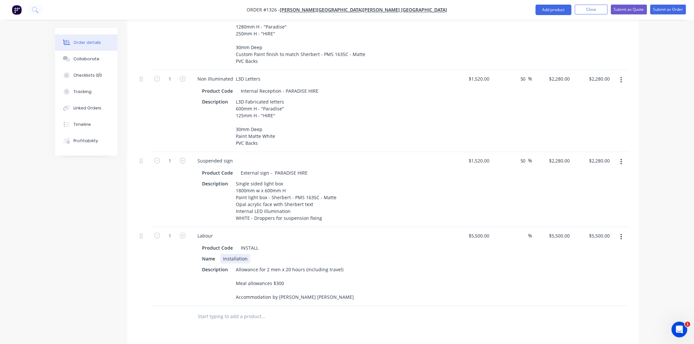
click at [388, 249] on div "Product Code INSTALL Name Installation Description Allowance for 2 men x 20 hou…" at bounding box center [320, 272] width 257 height 60
click at [620, 9] on button "Submit as Quote" at bounding box center [629, 10] width 36 height 10
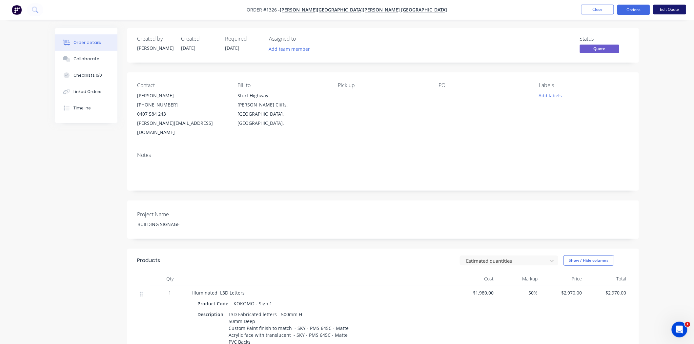
click at [676, 11] on button "Edit Quote" at bounding box center [669, 10] width 33 height 10
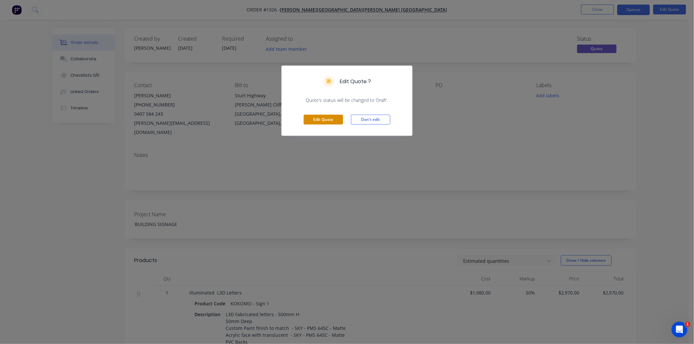
click at [320, 118] on button "Edit Quote" at bounding box center [323, 120] width 39 height 10
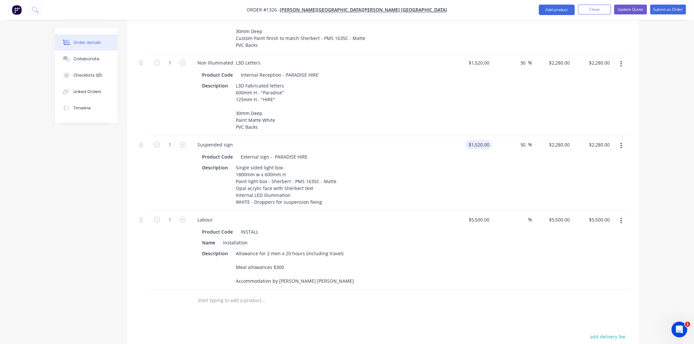
scroll to position [692, 0]
click at [478, 141] on div "1520 $1,520.00" at bounding box center [480, 145] width 24 height 10
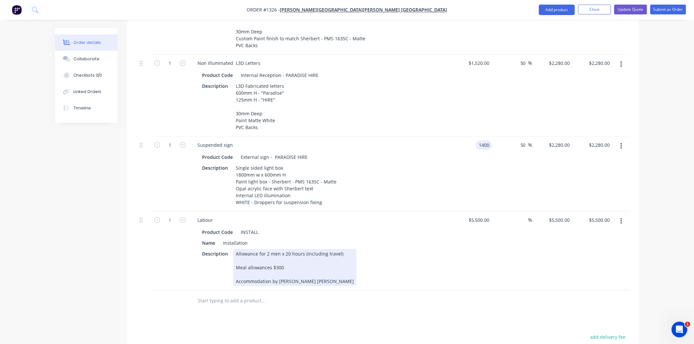
type input "$1,400.00"
type input "$2,100.00"
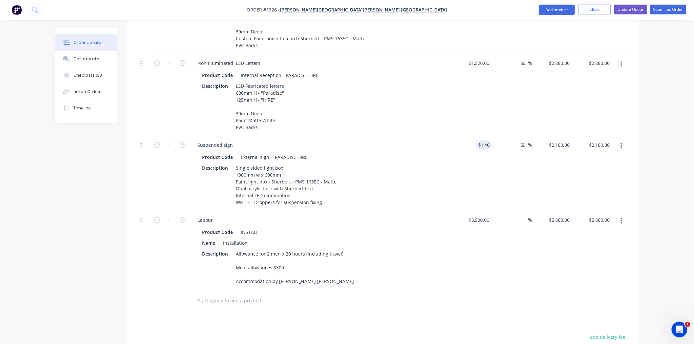
click at [415, 274] on div "Description Allowance for 2 men x 20 hours (including travel) Meal allowances $…" at bounding box center [319, 267] width 240 height 37
click at [481, 216] on input "5500" at bounding box center [485, 220] width 14 height 10
type input "$6,000.00"
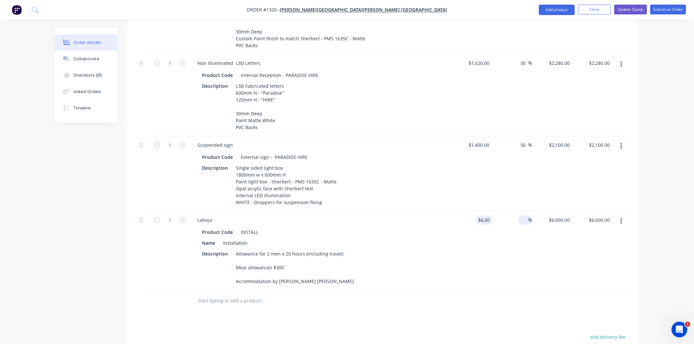
click at [525, 215] on input at bounding box center [525, 220] width 8 height 10
type input "20"
type input "$7,200.00"
click at [481, 262] on div "$6,000.00 $6,000.00" at bounding box center [472, 250] width 40 height 79
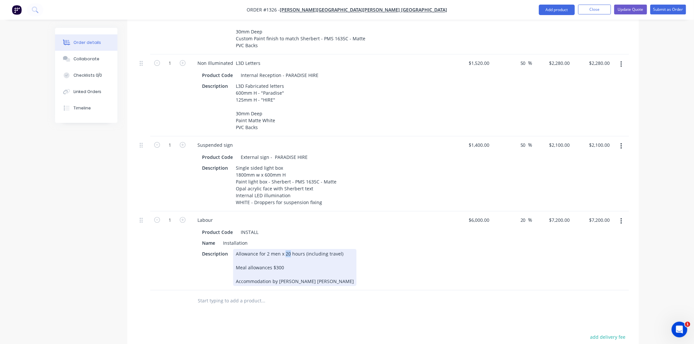
drag, startPoint x: 284, startPoint y: 249, endPoint x: 288, endPoint y: 249, distance: 3.9
click at [288, 249] on div "Allowance for 2 men x 20 hours (including travel) Meal allowances $300 Accommod…" at bounding box center [294, 267] width 123 height 37
click at [399, 256] on div "Description Allowance for 2 men x 40 hours (including travel) Meal allowances $…" at bounding box center [319, 267] width 240 height 37
click at [441, 260] on div "Product Code INSTALL Name Installation Description Allowance for 2 men x 40 hou…" at bounding box center [320, 256] width 257 height 60
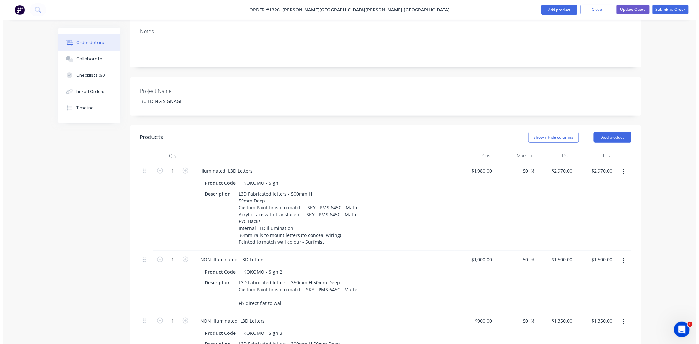
scroll to position [0, 0]
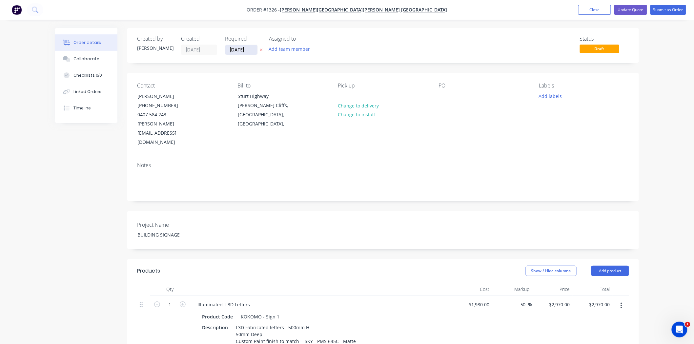
click at [243, 51] on input "[DATE]" at bounding box center [241, 50] width 32 height 10
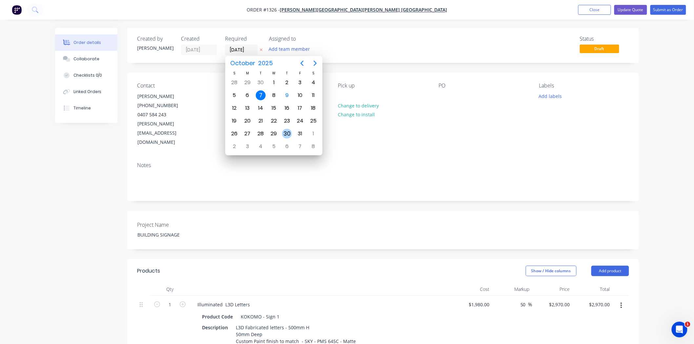
click at [289, 130] on div "30" at bounding box center [287, 134] width 10 height 10
type input "[DATE]"
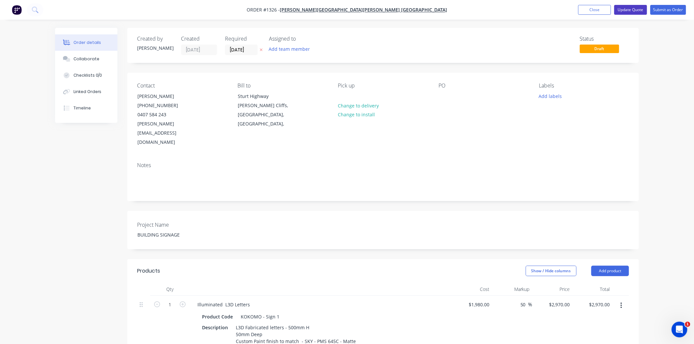
click at [636, 11] on button "Update Quote" at bounding box center [630, 10] width 33 height 10
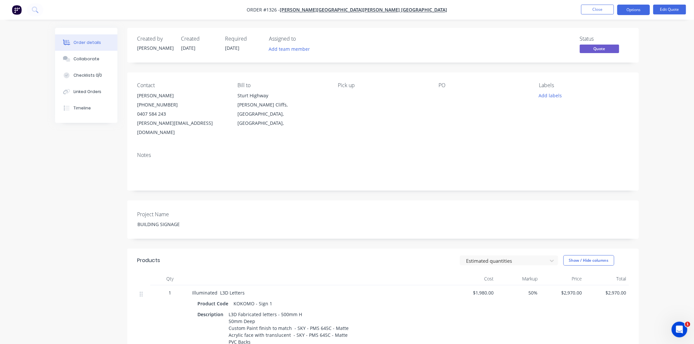
click at [636, 11] on button "Options" at bounding box center [633, 10] width 33 height 10
click at [610, 42] on div "Quote" at bounding box center [614, 40] width 60 height 10
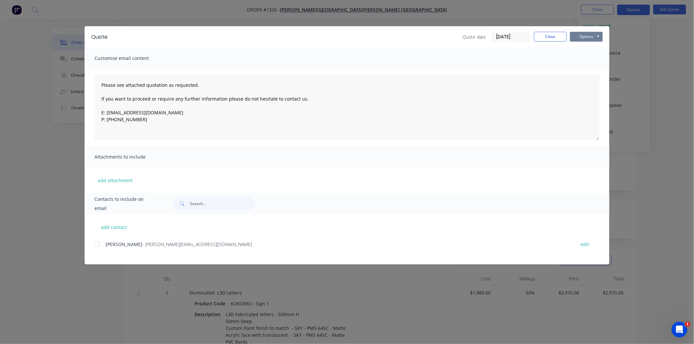
click at [588, 34] on button "Options" at bounding box center [586, 37] width 33 height 10
click at [594, 57] on button "Print" at bounding box center [591, 59] width 42 height 11
click at [551, 39] on button "Close" at bounding box center [550, 37] width 33 height 10
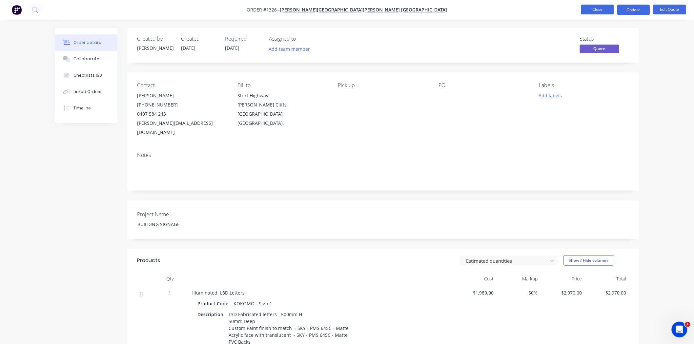
click at [594, 9] on button "Close" at bounding box center [597, 10] width 33 height 10
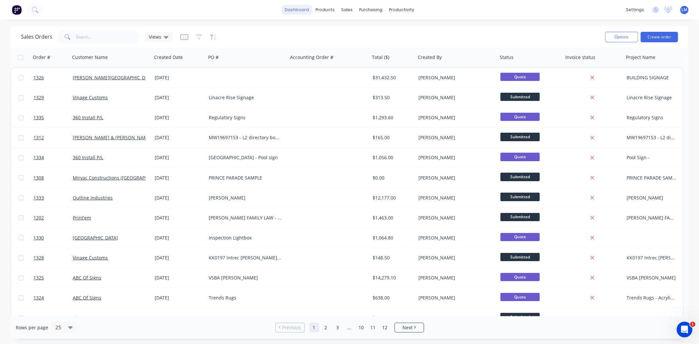
click at [299, 13] on link "dashboard" at bounding box center [297, 10] width 31 height 10
